Goal: Information Seeking & Learning: Learn about a topic

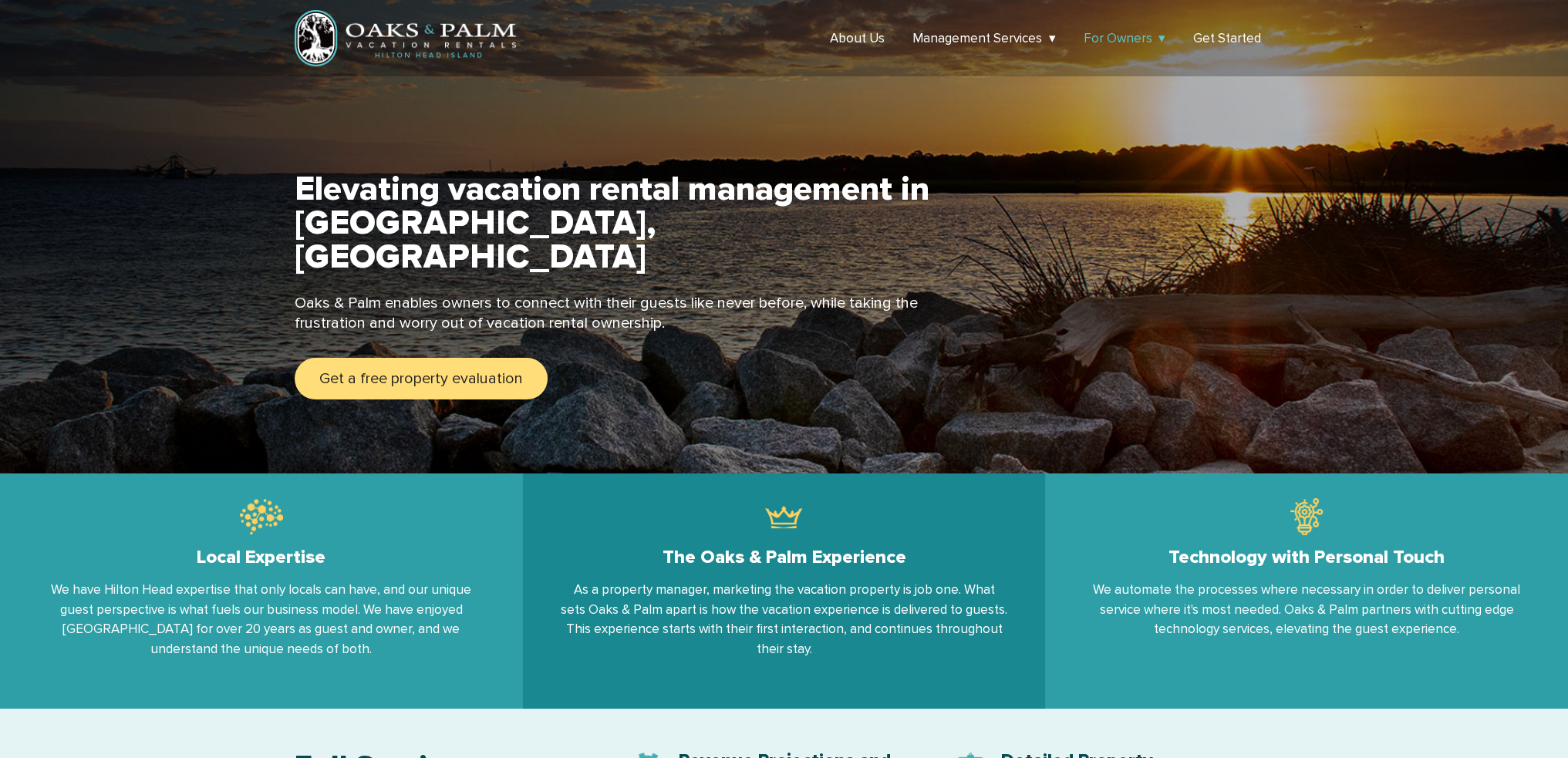
click at [1162, 37] on link "For Owners" at bounding box center [1125, 37] width 83 height 16
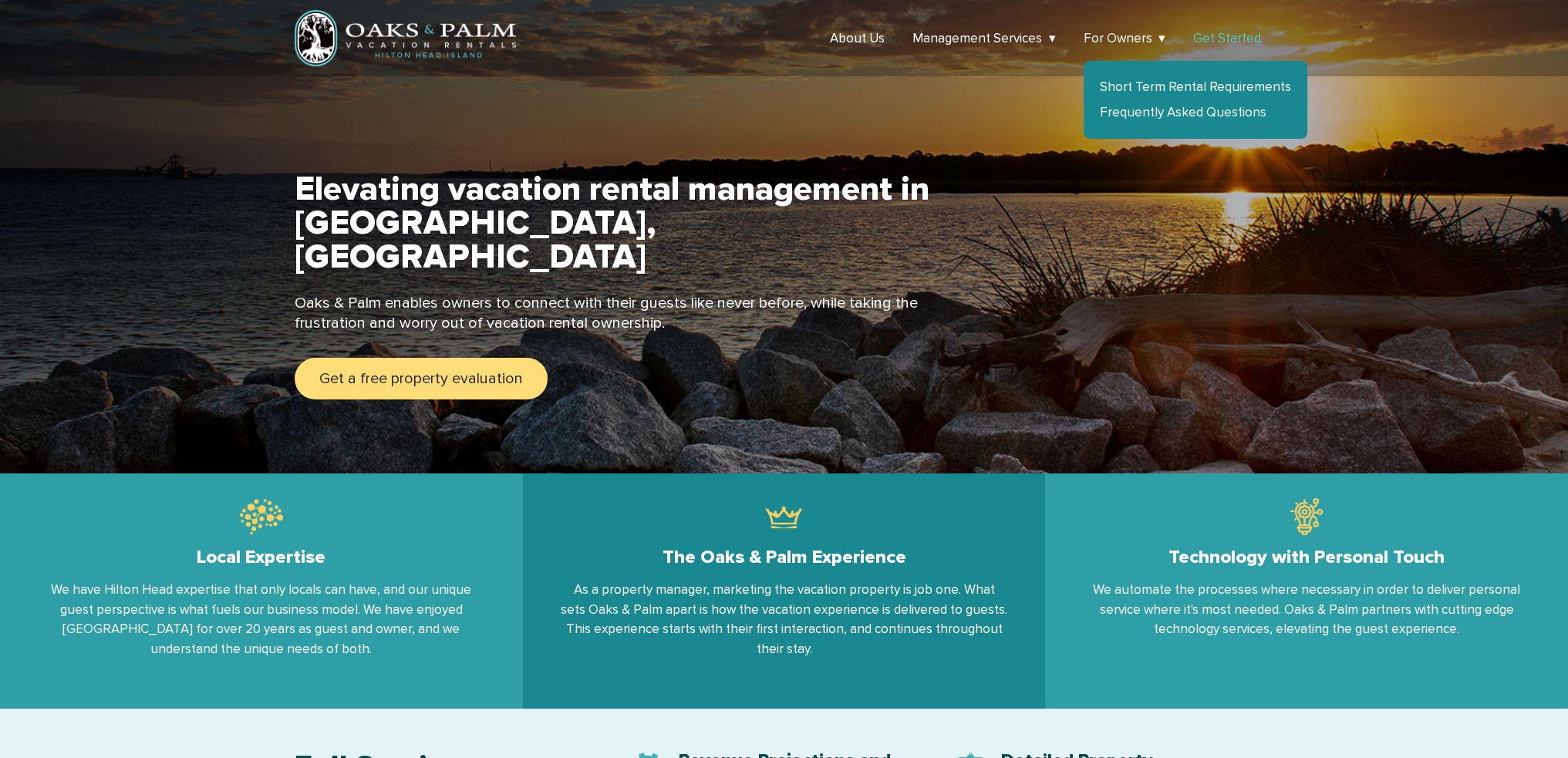
click at [1245, 37] on link "Get Started" at bounding box center [1227, 37] width 68 height 16
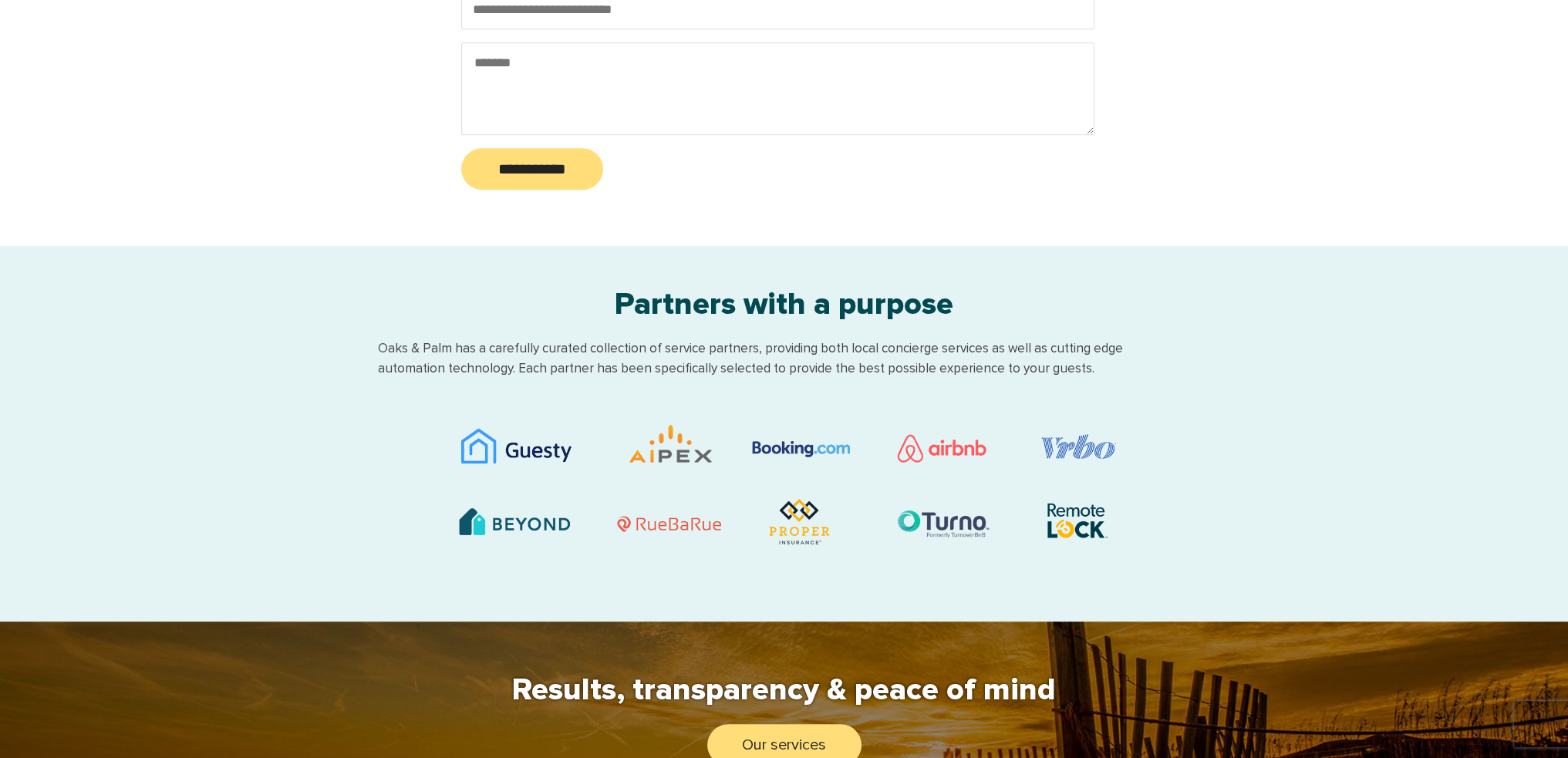
scroll to position [1445, 0]
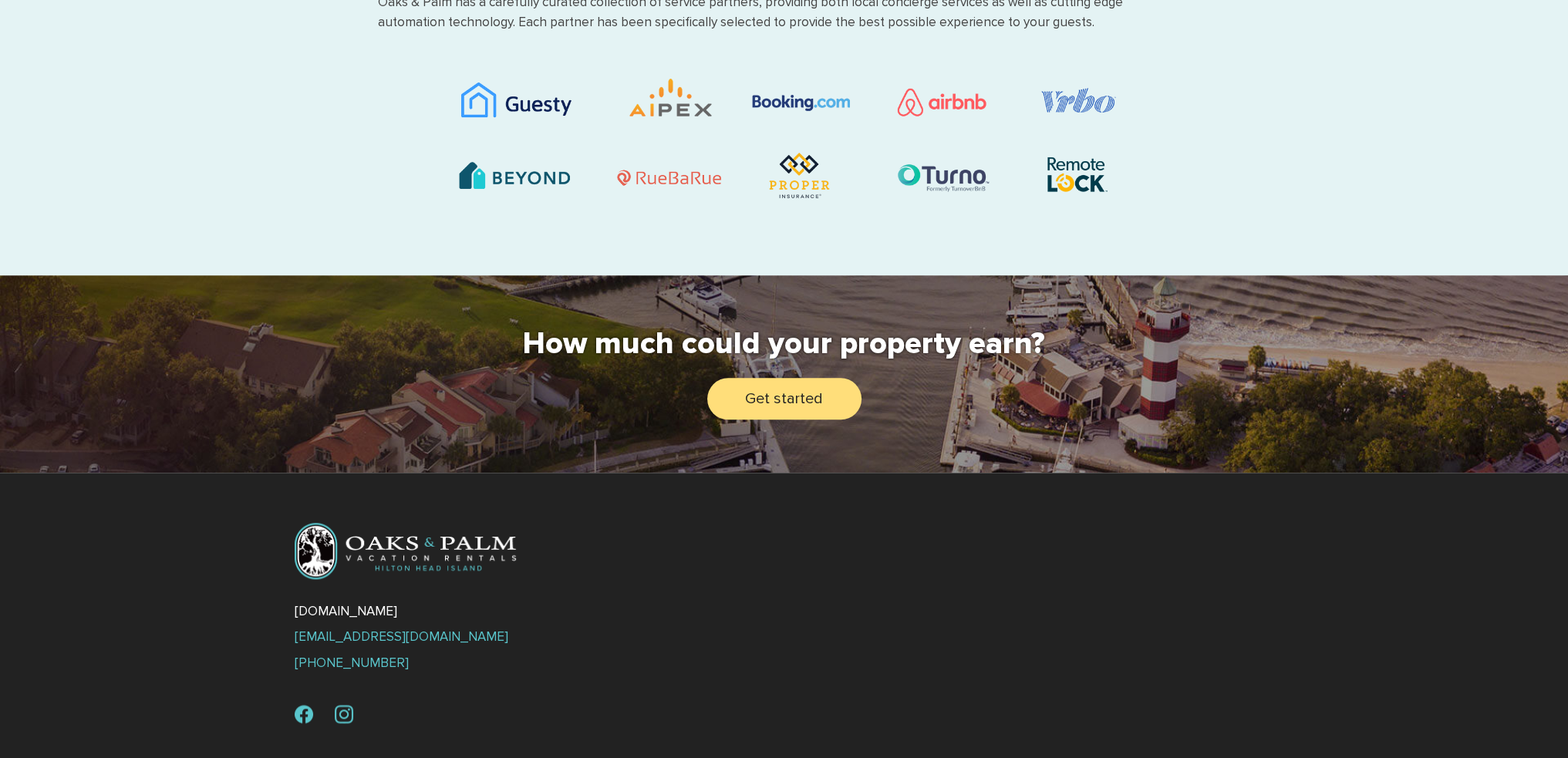
scroll to position [1971, 0]
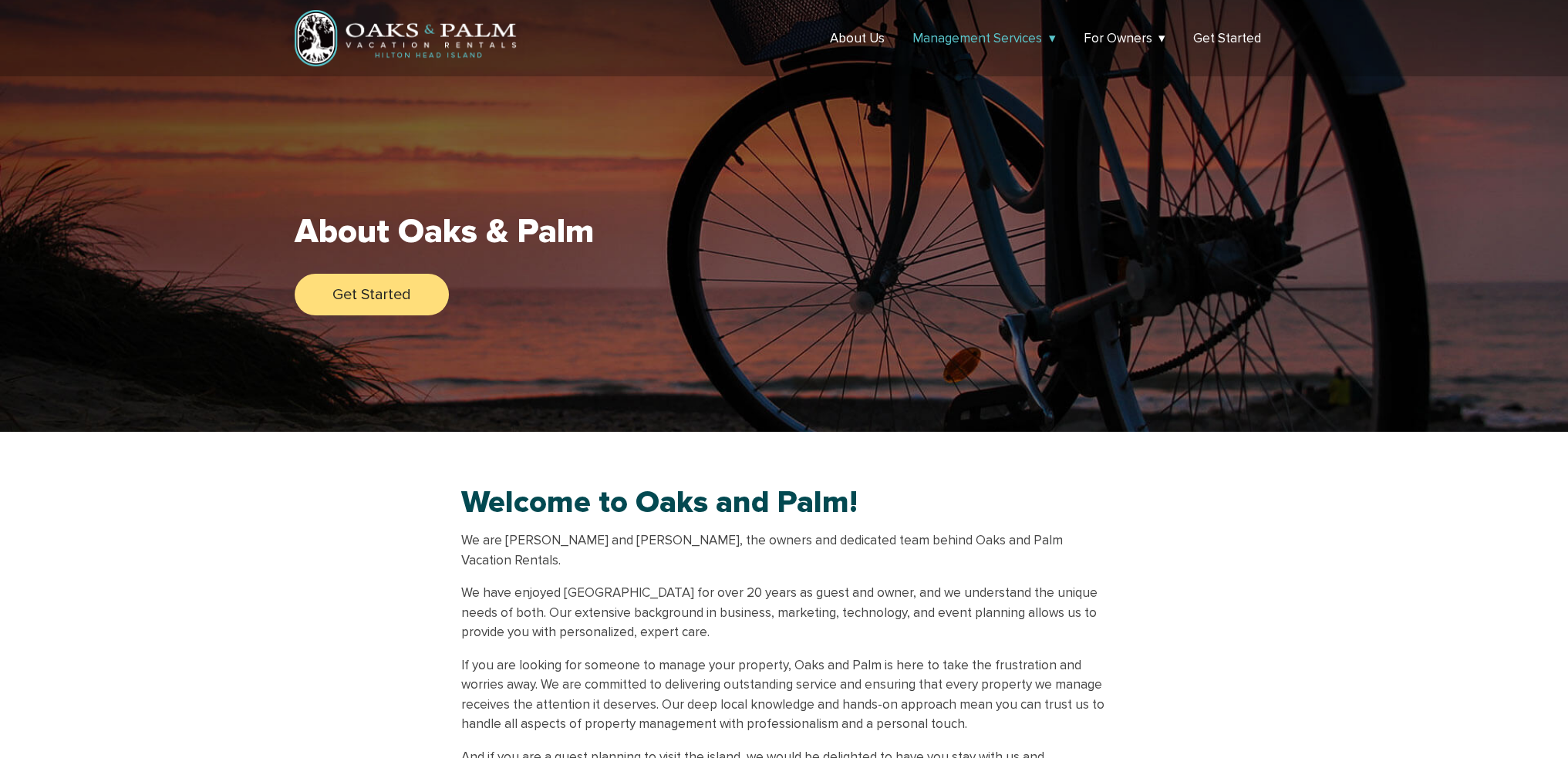
click at [979, 33] on link "Management Services" at bounding box center [984, 37] width 144 height 16
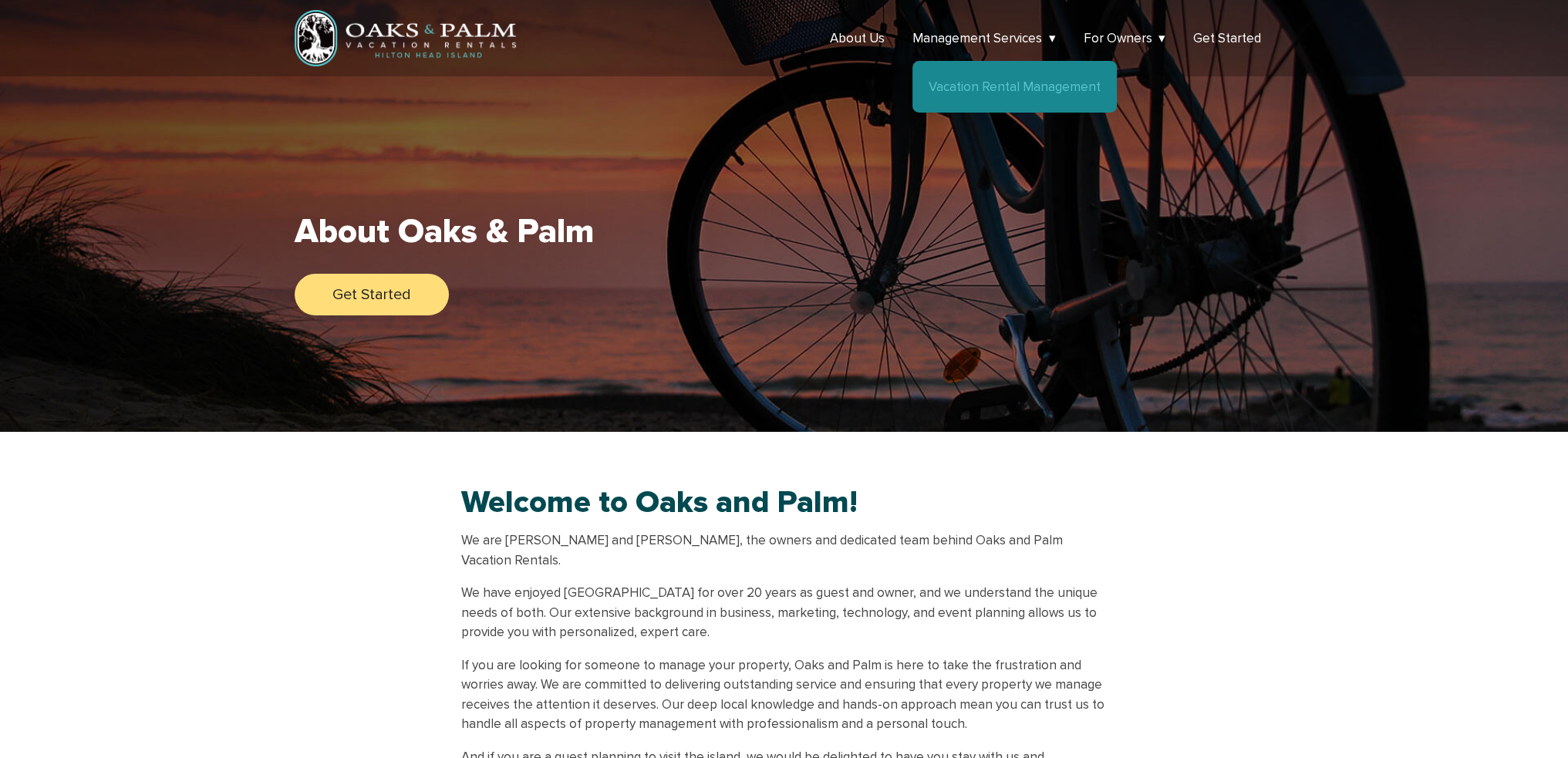
click at [986, 80] on link "Vacation Rental Management" at bounding box center [1014, 86] width 172 height 16
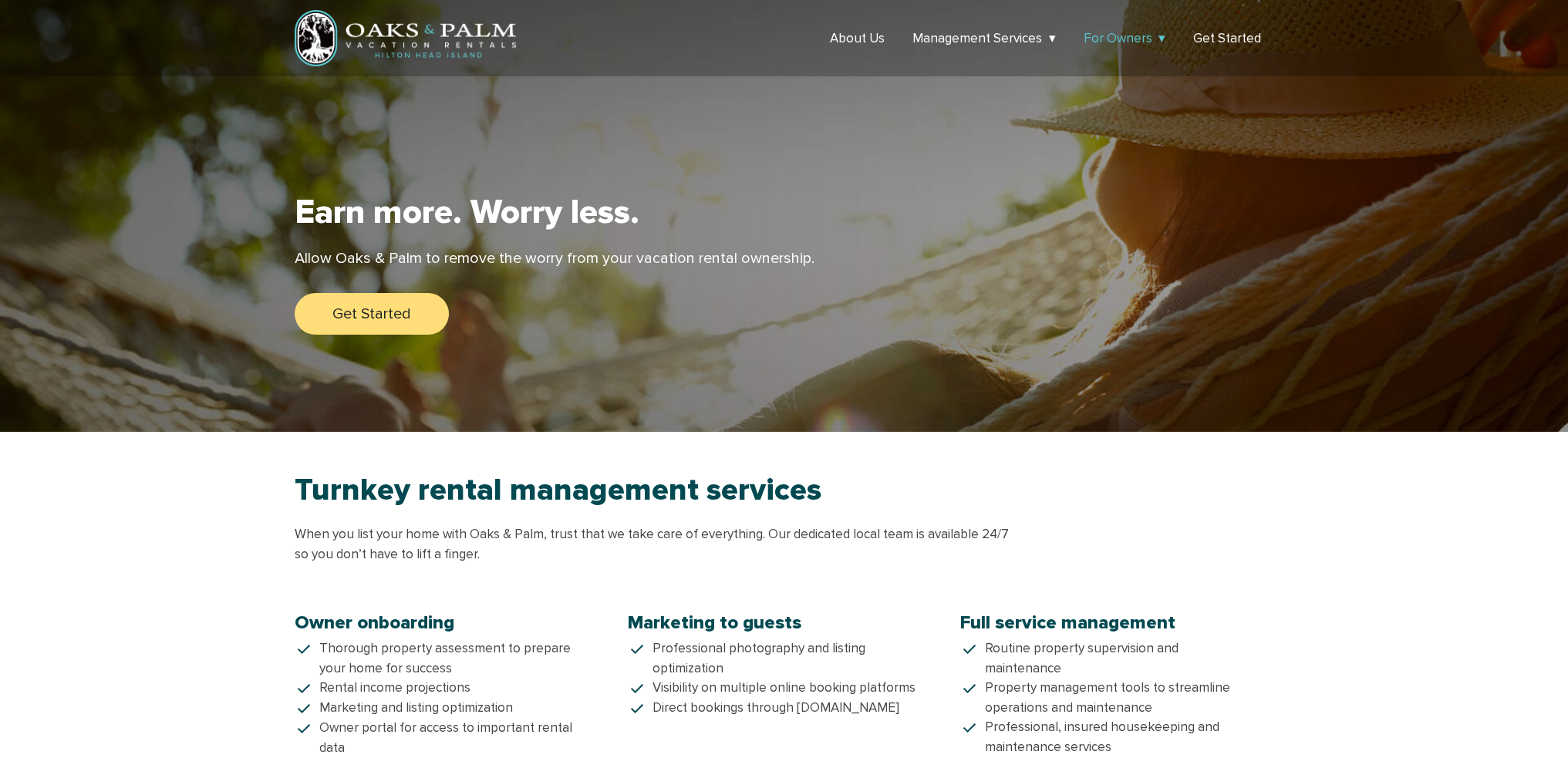
click at [1106, 37] on link "For Owners" at bounding box center [1125, 37] width 83 height 16
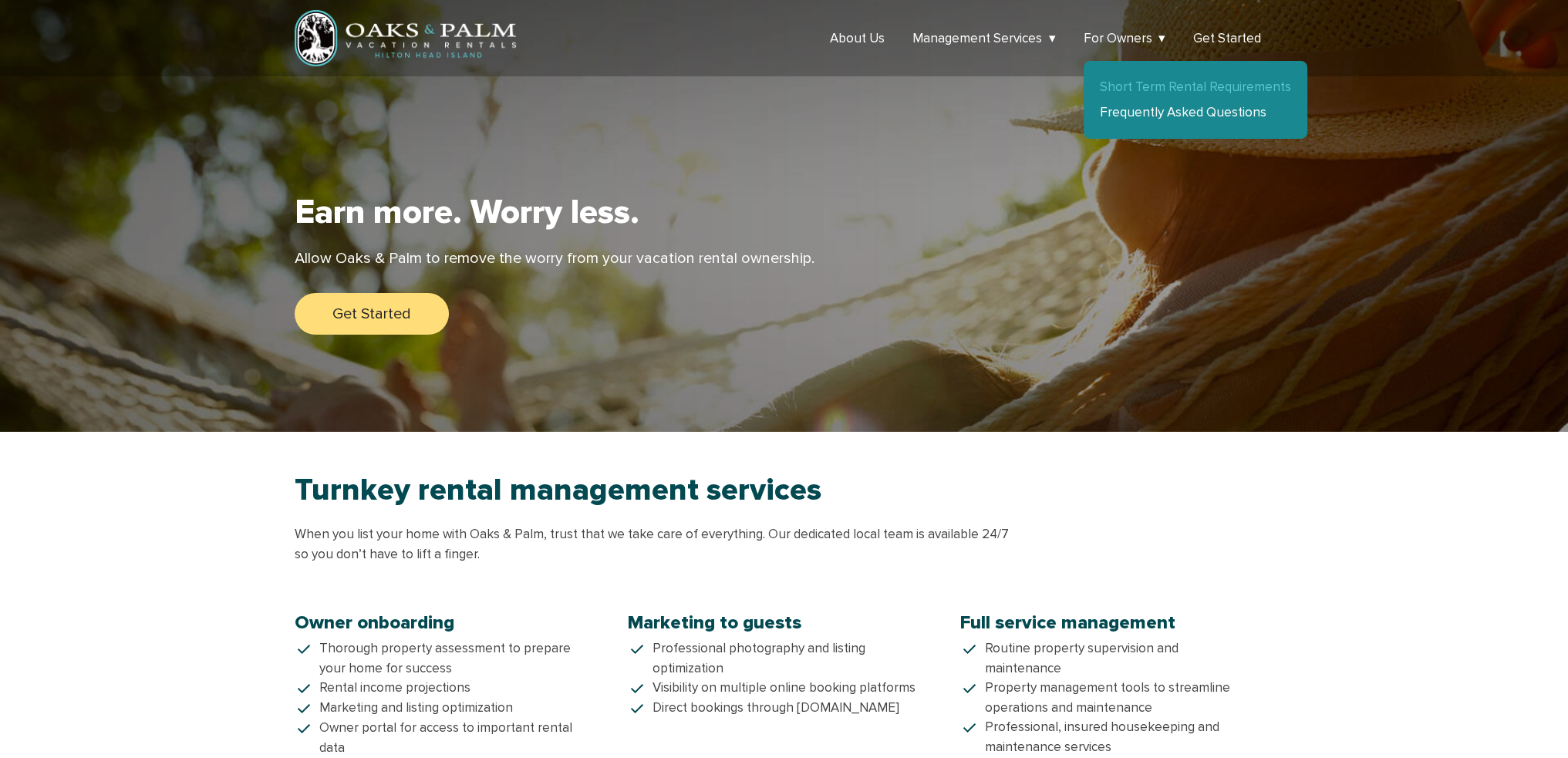
click at [1123, 79] on link "Short Term Rental Requirements" at bounding box center [1195, 86] width 191 height 16
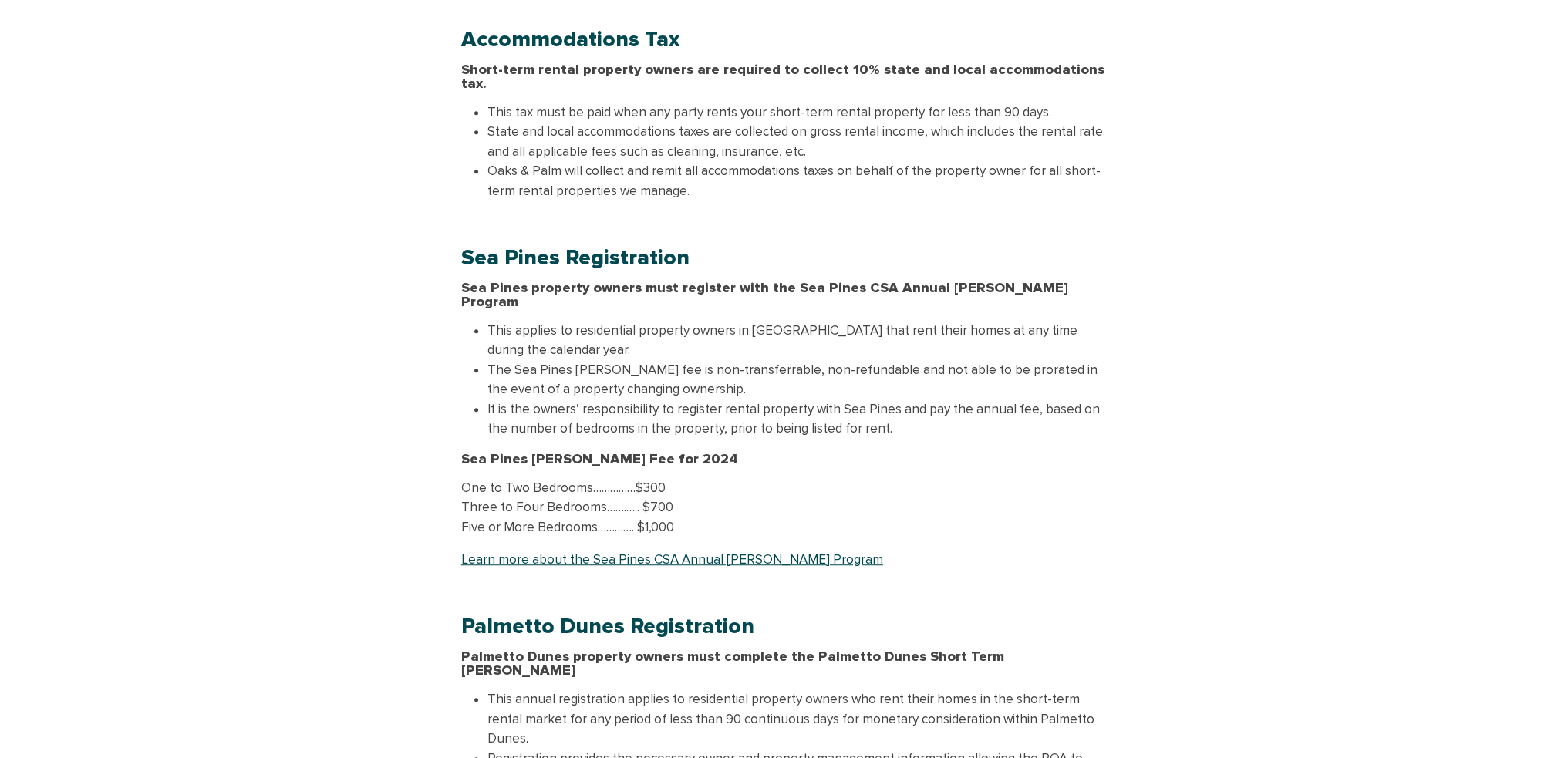
scroll to position [926, 0]
